Goal: Information Seeking & Learning: Learn about a topic

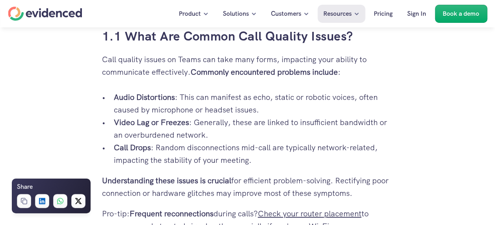
scroll to position [502, 0]
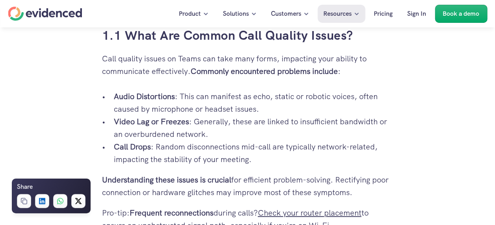
click at [150, 157] on p "Call Drops : Random disconnections mid-call are typically network-related, impa…" at bounding box center [253, 152] width 279 height 25
drag, startPoint x: 0, startPoint y: 0, endPoint x: 150, endPoint y: 157, distance: 217.3
click at [150, 157] on p "Call Drops : Random disconnections mid-call are typically network-related, impa…" at bounding box center [253, 152] width 279 height 25
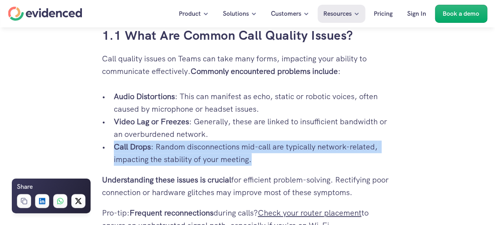
click at [150, 157] on p "Call Drops : Random disconnections mid-call are typically network-related, impa…" at bounding box center [253, 152] width 279 height 25
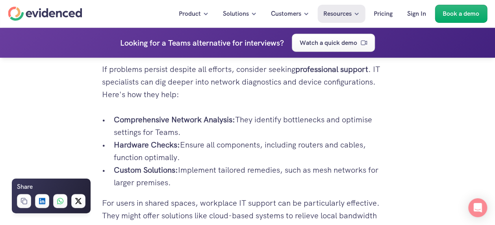
scroll to position [2502, 0]
click at [195, 167] on p "Custom Solutions: Implement tailored remedies, such as mesh networks for larger…" at bounding box center [253, 175] width 279 height 25
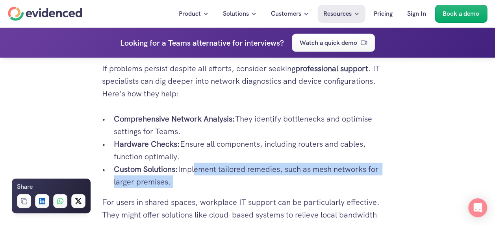
click at [195, 167] on p "Custom Solutions: Implement tailored remedies, such as mesh networks for larger…" at bounding box center [253, 175] width 279 height 25
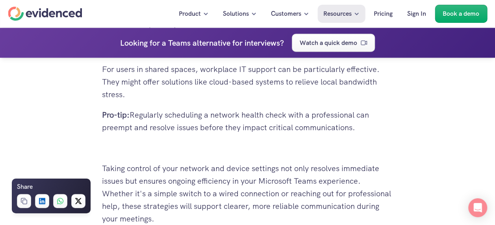
scroll to position [2636, 0]
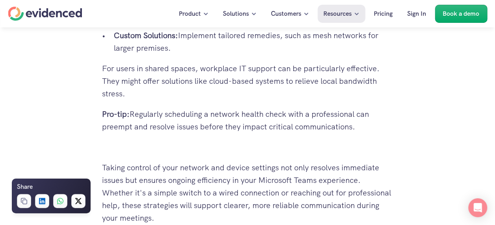
click at [195, 167] on p "Taking control of your network and device settings not only resolves immediate …" at bounding box center [247, 192] width 291 height 63
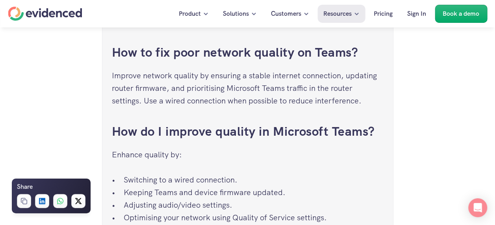
scroll to position [2995, 0]
